Goal: Task Accomplishment & Management: Complete application form

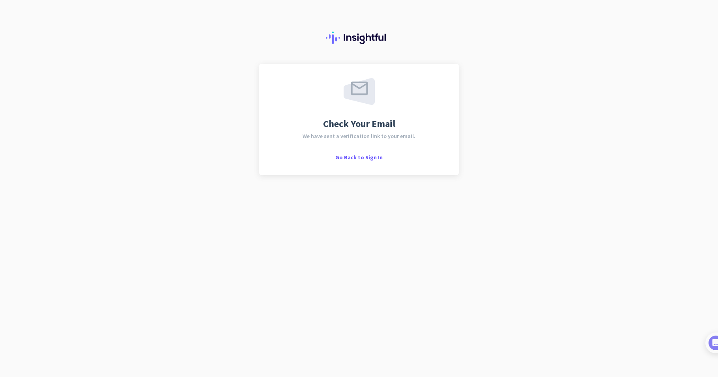
click at [375, 159] on span "Go Back to Sign In" at bounding box center [358, 157] width 47 height 7
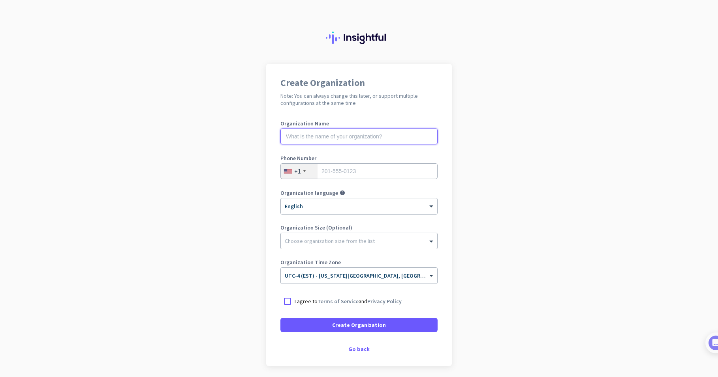
click at [333, 129] on input "text" at bounding box center [358, 137] width 157 height 16
type input "Mercor"
type input "9173538737"
click at [331, 300] on link "Terms of Service" at bounding box center [337, 301] width 41 height 7
click at [290, 300] on div at bounding box center [287, 301] width 14 height 14
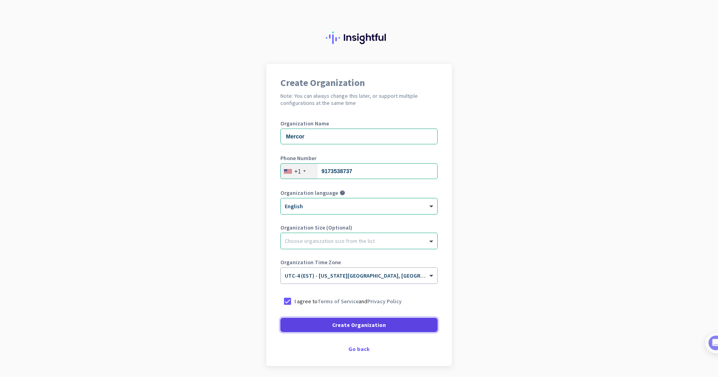
click at [325, 321] on span at bounding box center [358, 325] width 157 height 19
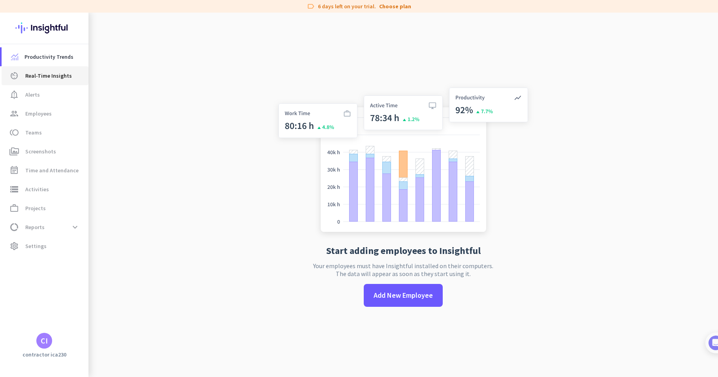
click at [58, 78] on span "Real-Time Insights" at bounding box center [48, 75] width 47 height 9
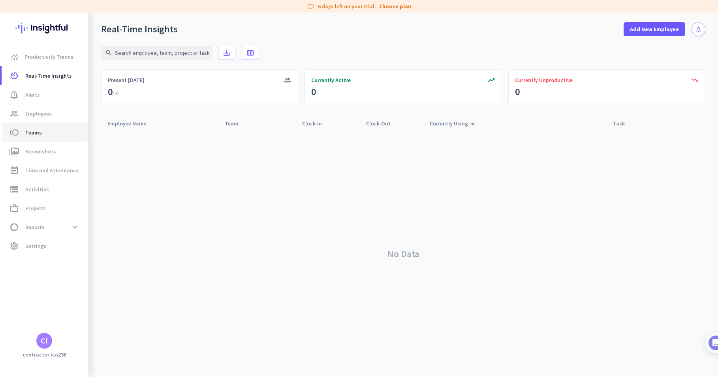
click at [35, 127] on link "toll Teams" at bounding box center [45, 132] width 87 height 19
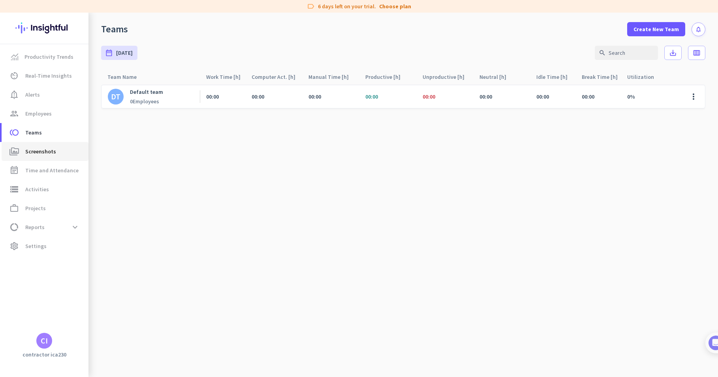
click at [40, 146] on link "perm_media Screenshots" at bounding box center [45, 151] width 87 height 19
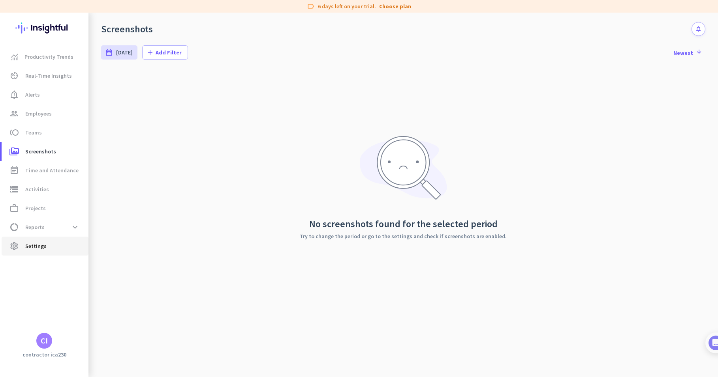
click at [47, 244] on span "settings Settings" at bounding box center [45, 246] width 74 height 9
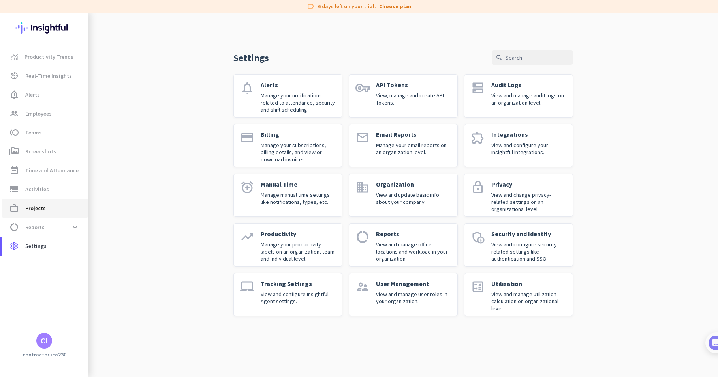
click at [47, 209] on span "work_outline Projects" at bounding box center [45, 208] width 74 height 9
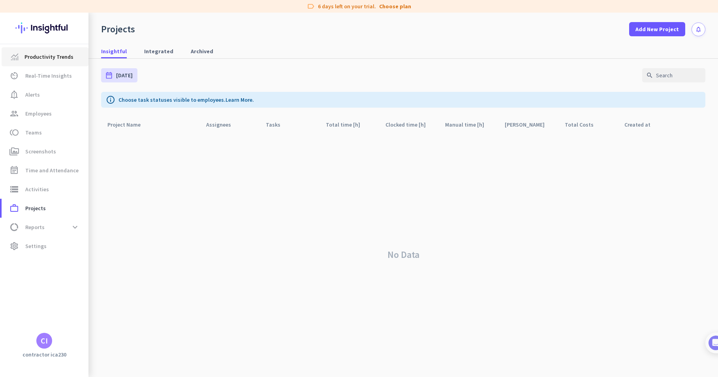
click at [56, 52] on link "Productivity Trends" at bounding box center [45, 56] width 87 height 19
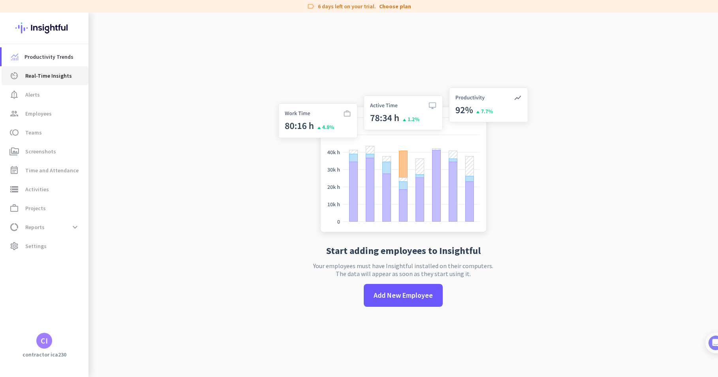
click at [66, 72] on span "Real-Time Insights" at bounding box center [48, 75] width 47 height 9
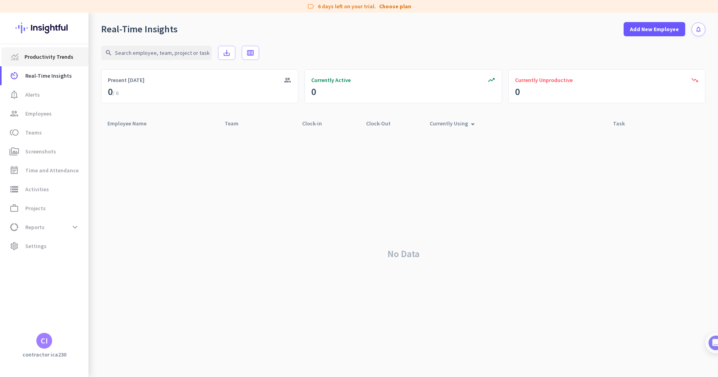
click at [57, 54] on span "Productivity Trends" at bounding box center [48, 56] width 49 height 9
